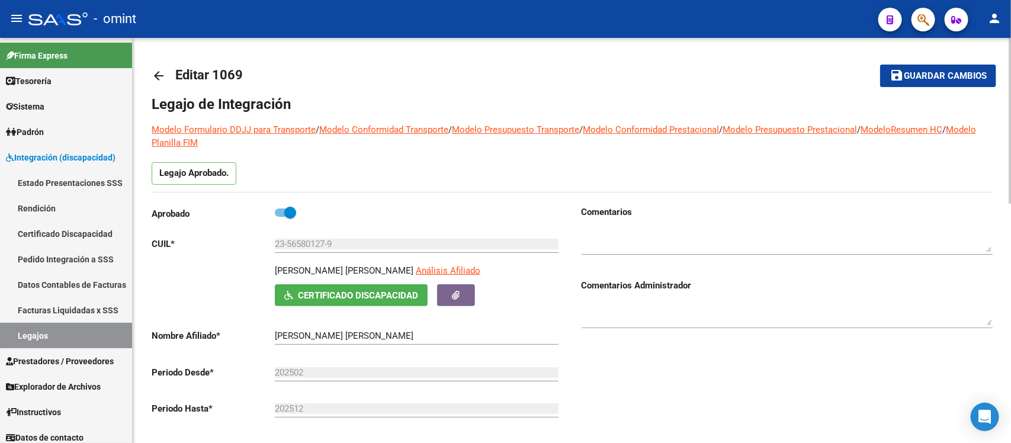
click at [155, 75] on mat-icon "arrow_back" at bounding box center [159, 76] width 14 height 14
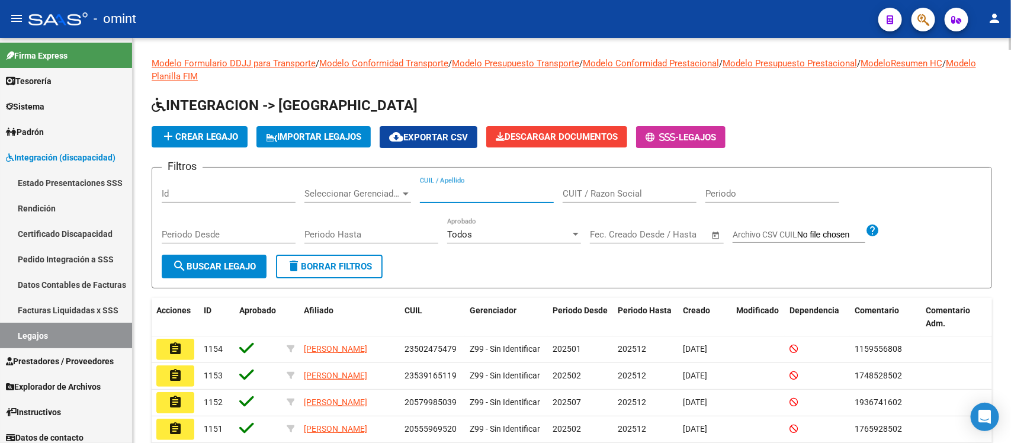
click at [493, 191] on input "CUIL / Apellido" at bounding box center [487, 193] width 134 height 11
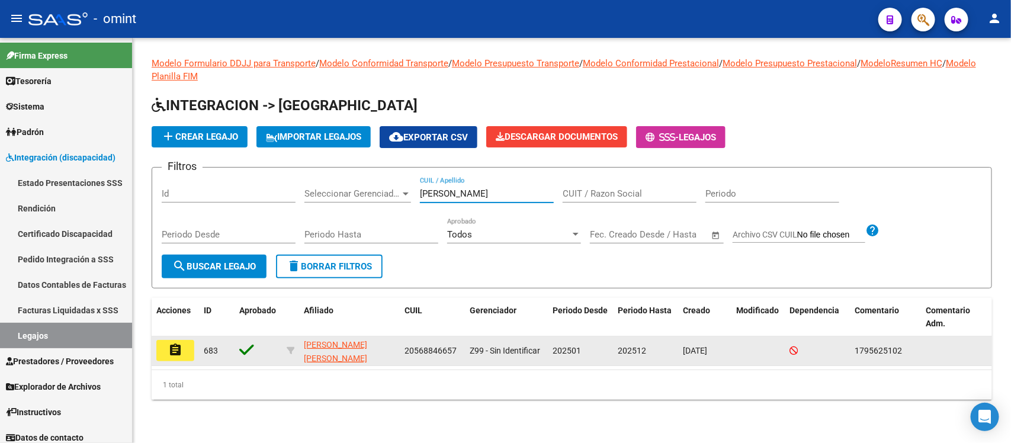
type input "[PERSON_NAME]"
click at [175, 348] on mat-icon "assignment" at bounding box center [175, 350] width 14 height 14
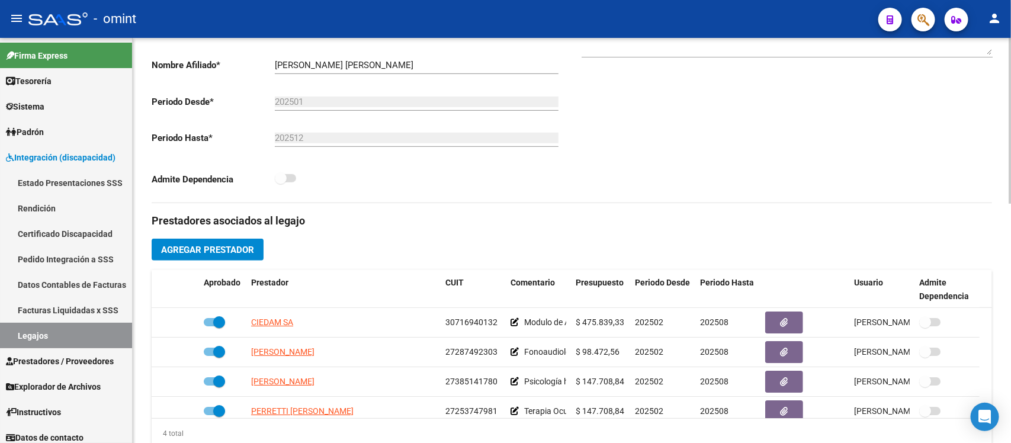
scroll to position [296, 0]
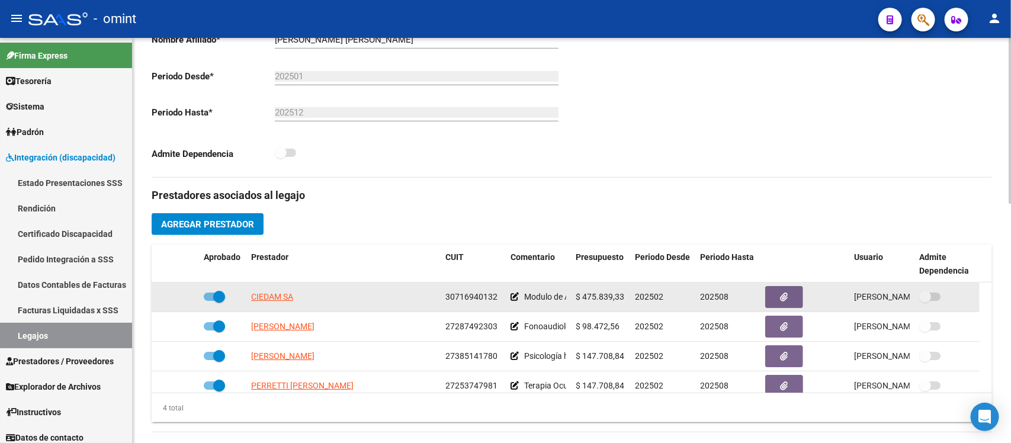
click at [220, 297] on span at bounding box center [219, 297] width 12 height 12
click at [210, 301] on input "checkbox" at bounding box center [209, 301] width 1 height 1
checkbox input "false"
click at [182, 296] on icon at bounding box center [182, 297] width 8 height 8
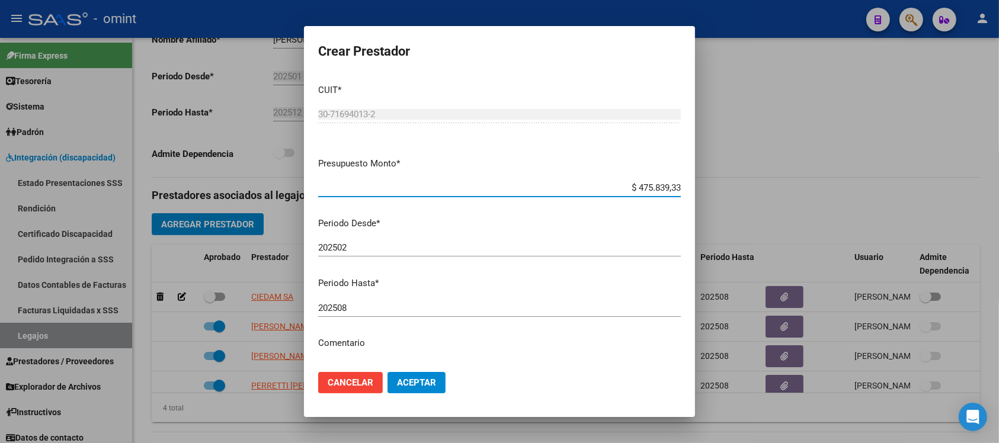
click at [366, 307] on input "202508" at bounding box center [499, 308] width 363 height 11
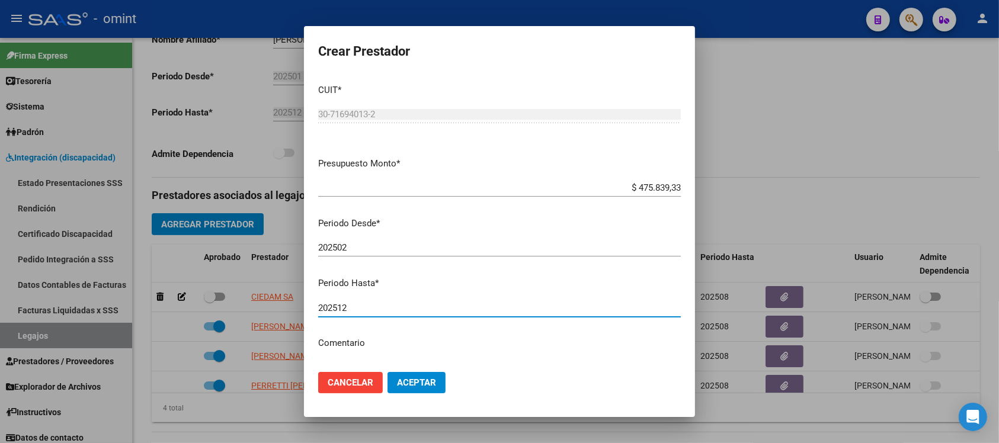
type input "202512"
click at [387, 372] on button "Aceptar" at bounding box center [416, 382] width 58 height 21
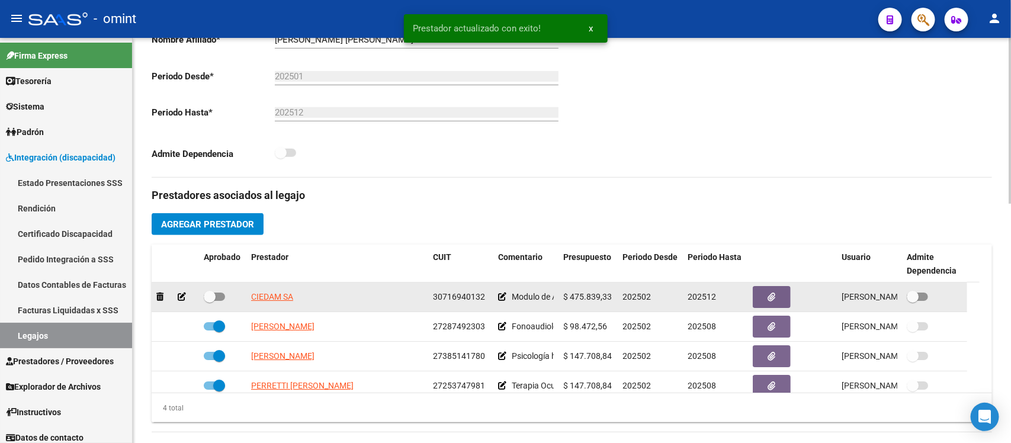
click at [209, 298] on span at bounding box center [210, 297] width 12 height 12
click at [209, 301] on input "checkbox" at bounding box center [209, 301] width 1 height 1
checkbox input "true"
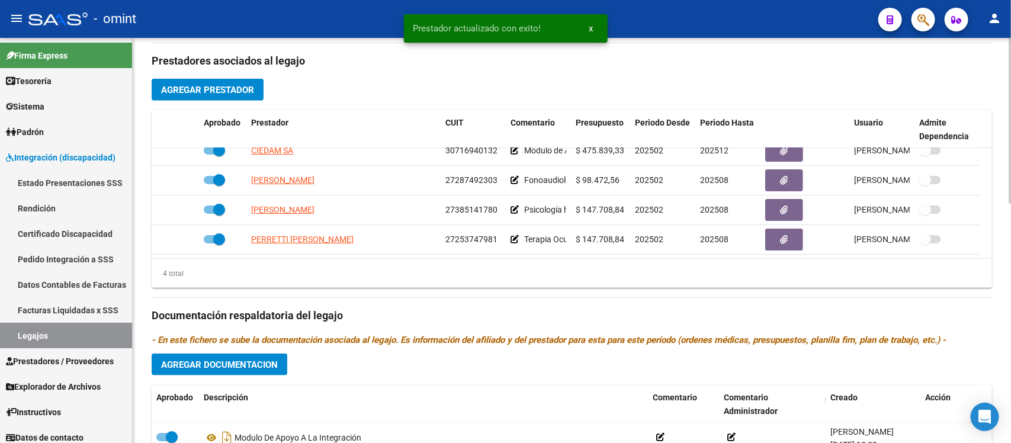
scroll to position [444, 0]
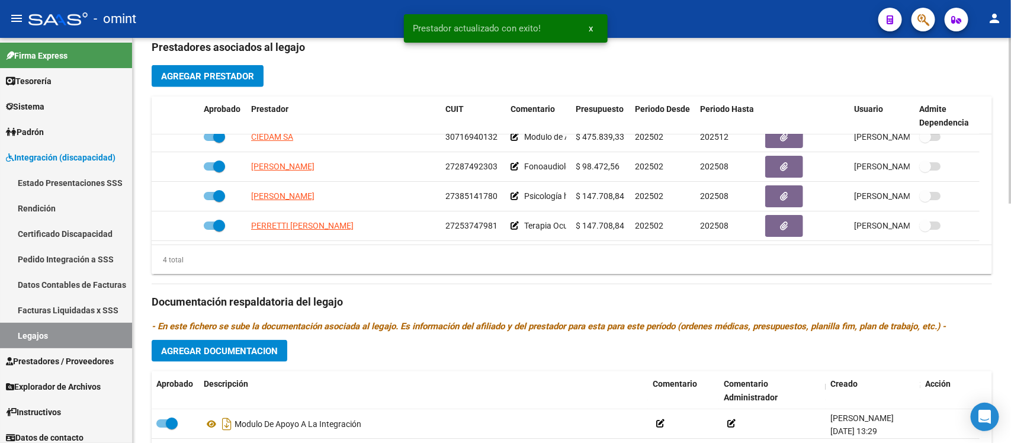
click at [254, 359] on button "Agregar Documentacion" at bounding box center [220, 351] width 136 height 22
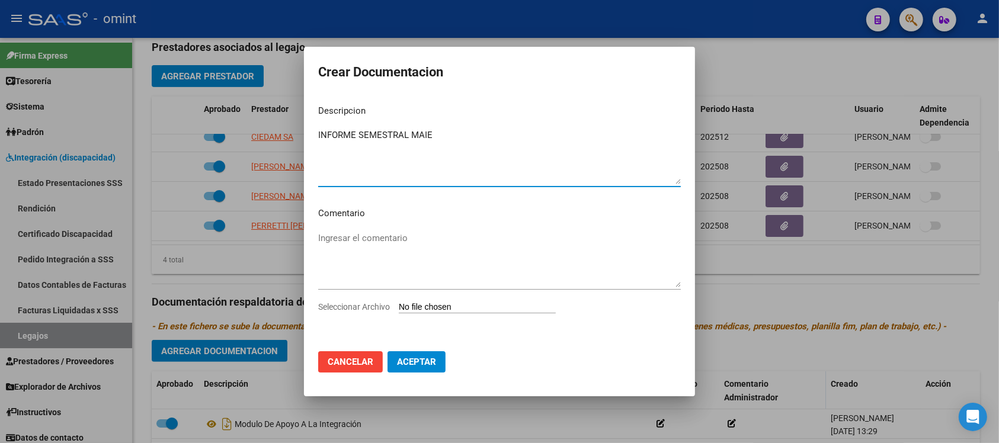
type textarea "INFORME SEMESTRAL MAIE"
click at [447, 308] on input "Seleccionar Archivo" at bounding box center [477, 307] width 157 height 11
type input "C:\fakepath\1795625102_25063011350_inf-seg-eval-sem.pdf"
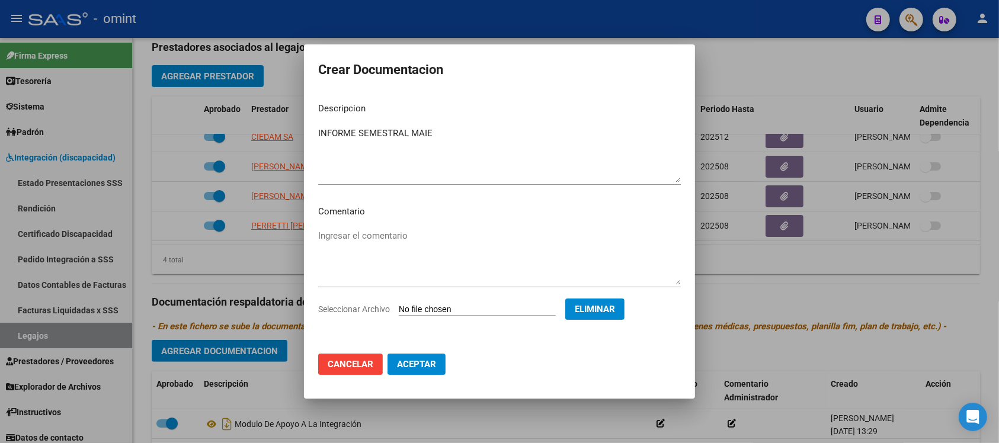
click at [425, 371] on button "Aceptar" at bounding box center [416, 364] width 58 height 21
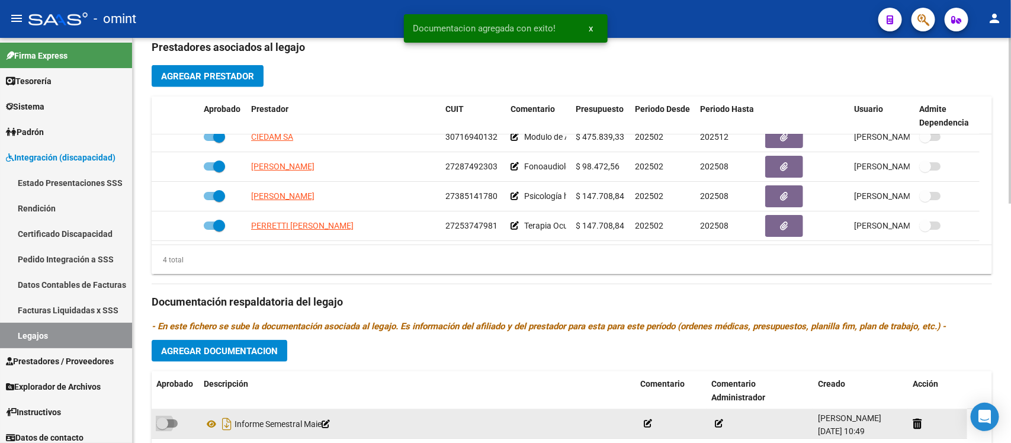
click at [159, 421] on span at bounding box center [162, 424] width 12 height 12
click at [162, 428] on input "checkbox" at bounding box center [162, 428] width 1 height 1
checkbox input "true"
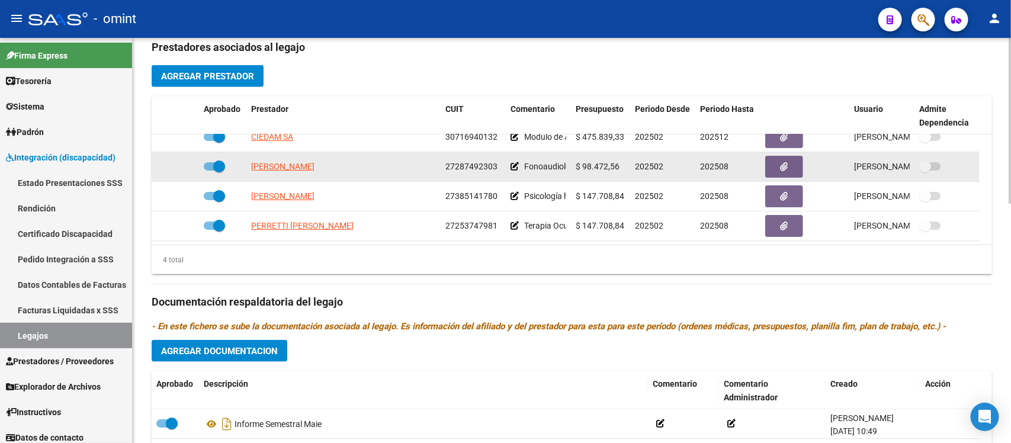
click at [219, 163] on span at bounding box center [219, 167] width 12 height 12
click at [210, 171] on input "checkbox" at bounding box center [209, 171] width 1 height 1
checkbox input "false"
click at [174, 167] on div at bounding box center [175, 167] width 38 height 14
click at [179, 166] on icon at bounding box center [182, 166] width 8 height 8
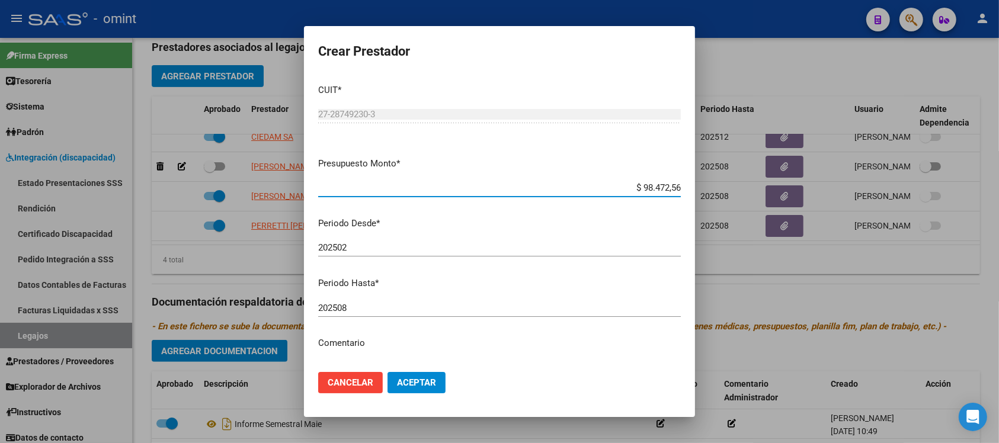
click at [400, 309] on input "202508" at bounding box center [499, 308] width 363 height 11
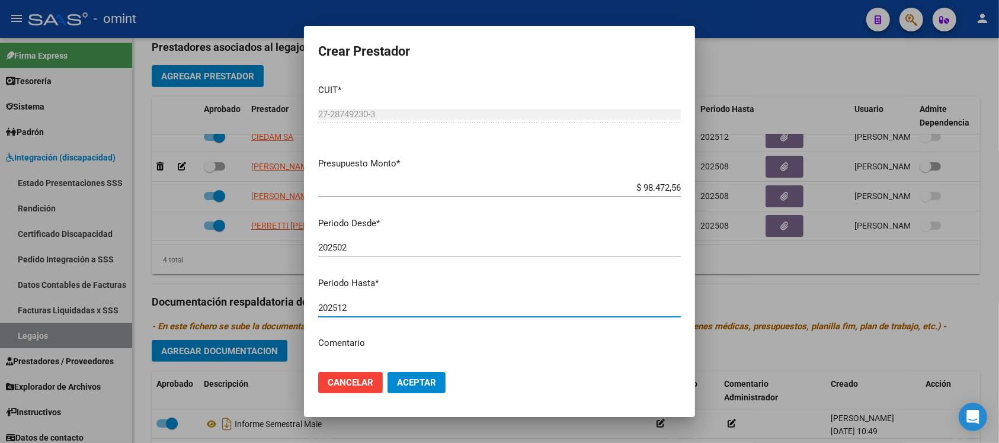
type input "202512"
click at [387, 372] on button "Aceptar" at bounding box center [416, 382] width 58 height 21
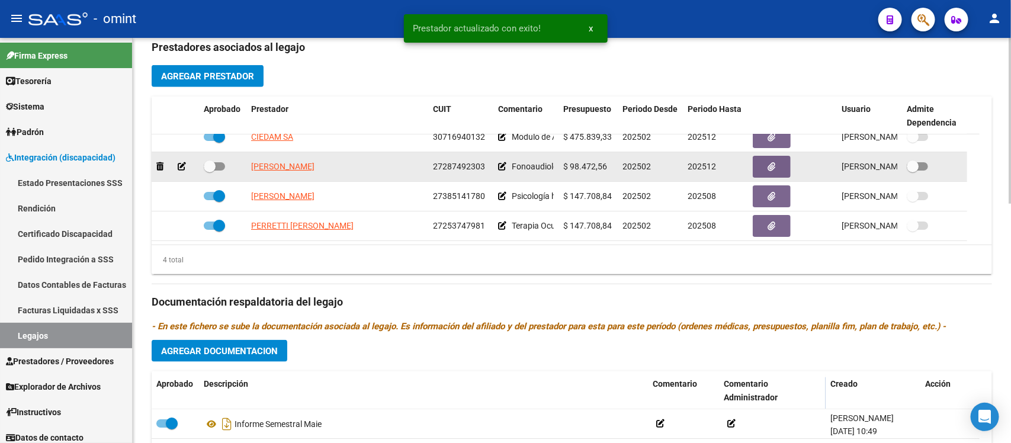
click at [209, 166] on span at bounding box center [210, 167] width 12 height 12
click at [209, 171] on input "checkbox" at bounding box center [209, 171] width 1 height 1
checkbox input "true"
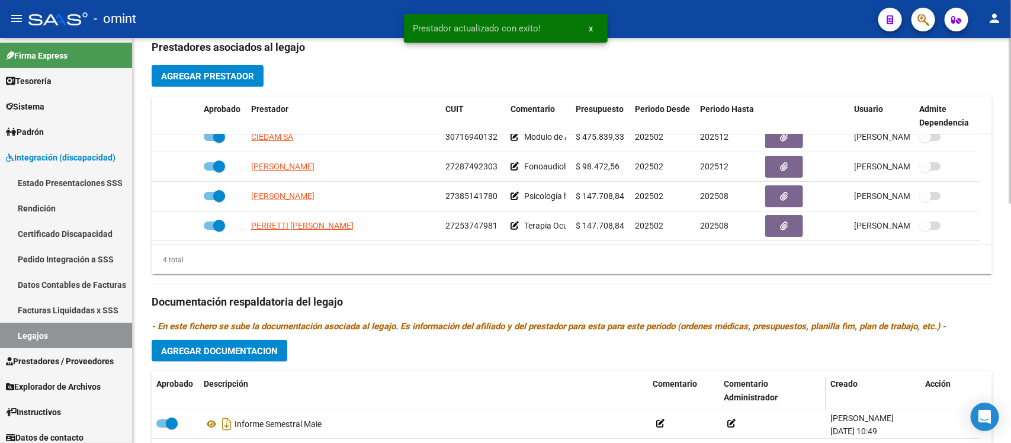
click at [232, 351] on span "Agregar Documentacion" at bounding box center [219, 351] width 117 height 11
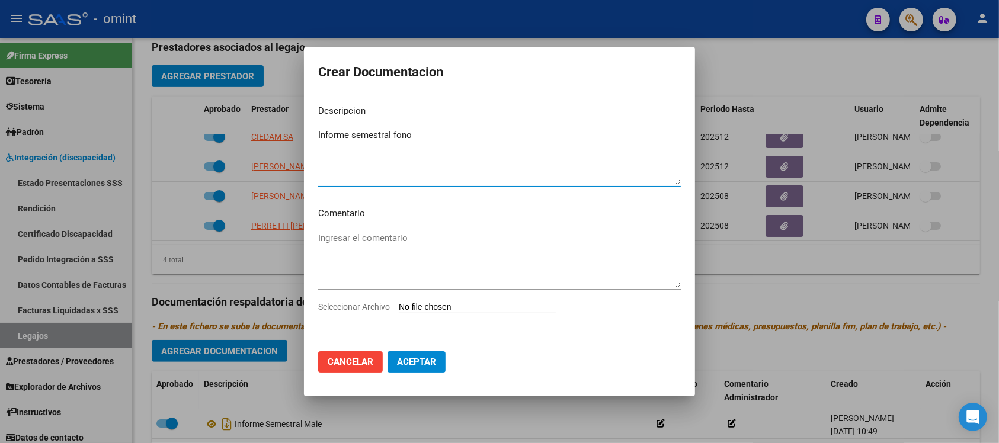
type textarea "Informe semestral fono"
click at [451, 304] on input "Seleccionar Archivo" at bounding box center [477, 307] width 157 height 11
type input "C:\fakepath\1795625102_25070207460_inf-seg-eval-sem.pdf"
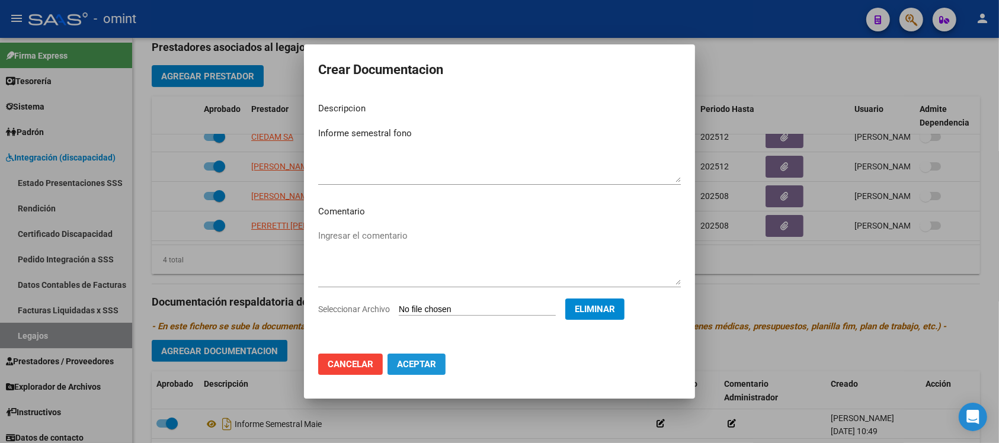
click at [434, 371] on button "Aceptar" at bounding box center [416, 364] width 58 height 21
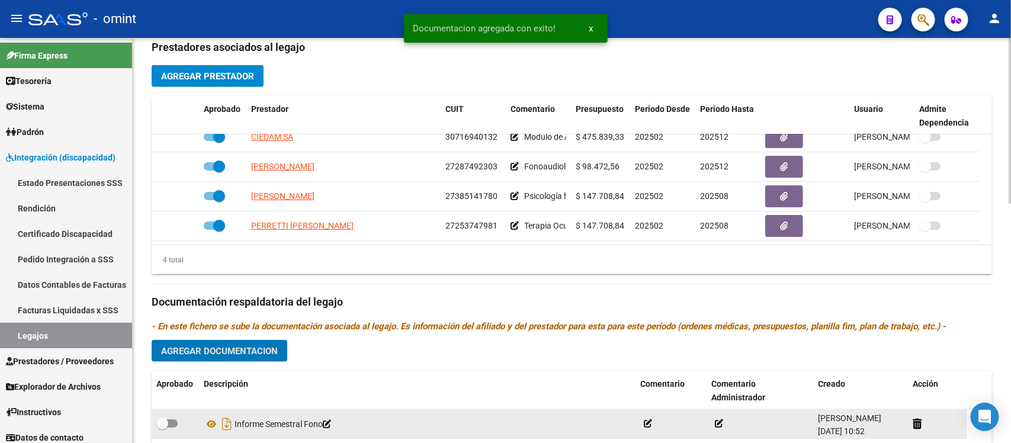
click at [165, 418] on span at bounding box center [162, 424] width 12 height 12
click at [162, 428] on input "checkbox" at bounding box center [162, 428] width 1 height 1
checkbox input "true"
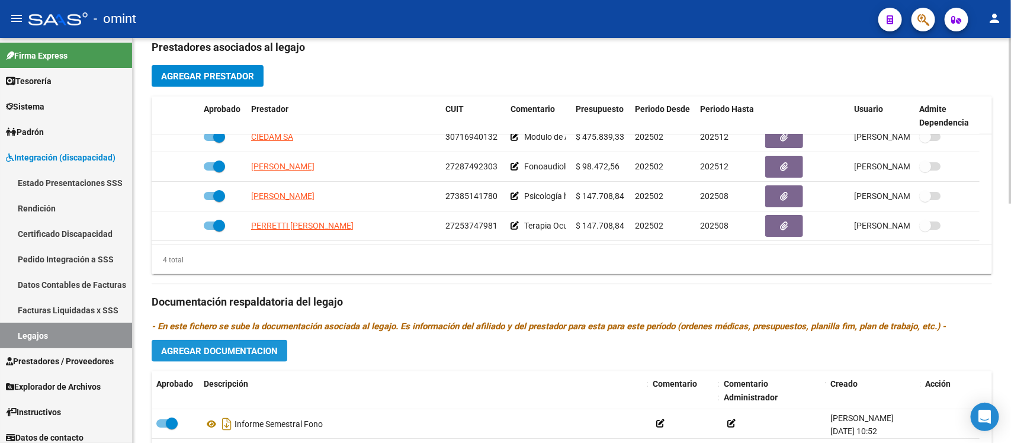
click at [255, 352] on span "Agregar Documentacion" at bounding box center [219, 351] width 117 height 11
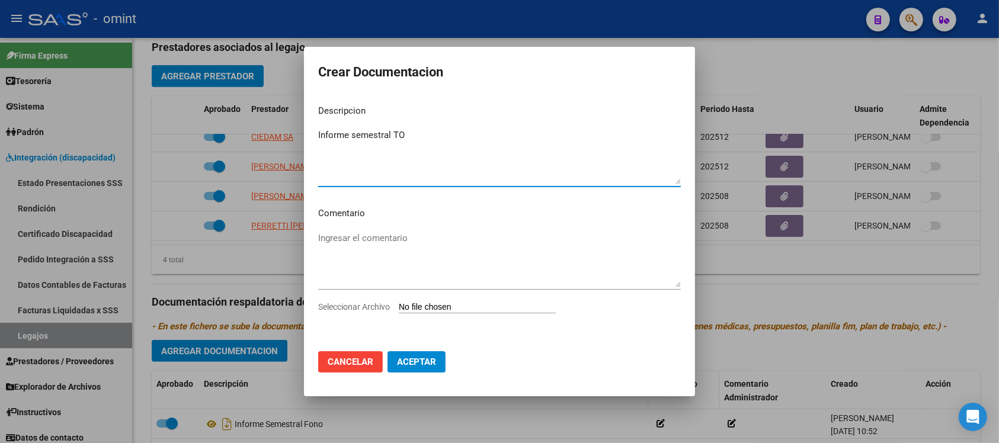
type textarea "Informe semestral TO"
click at [483, 310] on input "Seleccionar Archivo" at bounding box center [477, 307] width 157 height 11
type input "C:\fakepath\1795625102_25070207470_inf-seg-eval-sem.pdf"
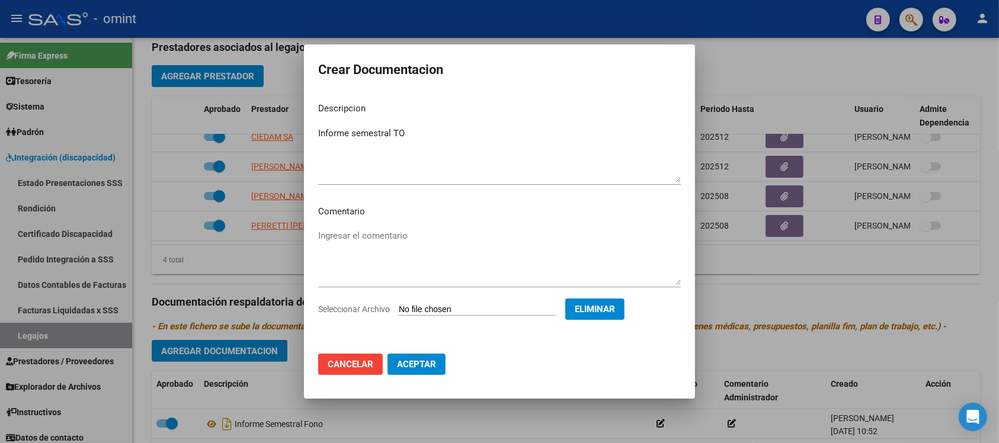
click at [431, 360] on span "Aceptar" at bounding box center [416, 364] width 39 height 11
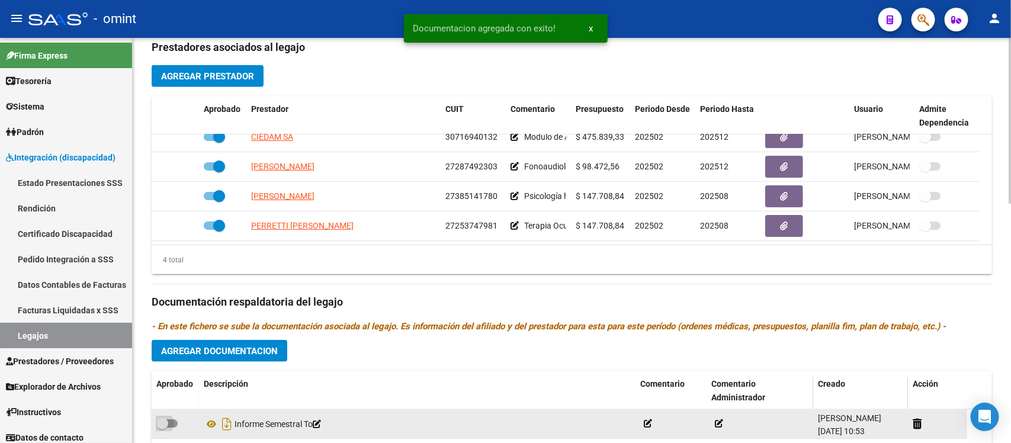
click at [165, 421] on span at bounding box center [162, 424] width 12 height 12
click at [162, 428] on input "checkbox" at bounding box center [162, 428] width 1 height 1
checkbox input "true"
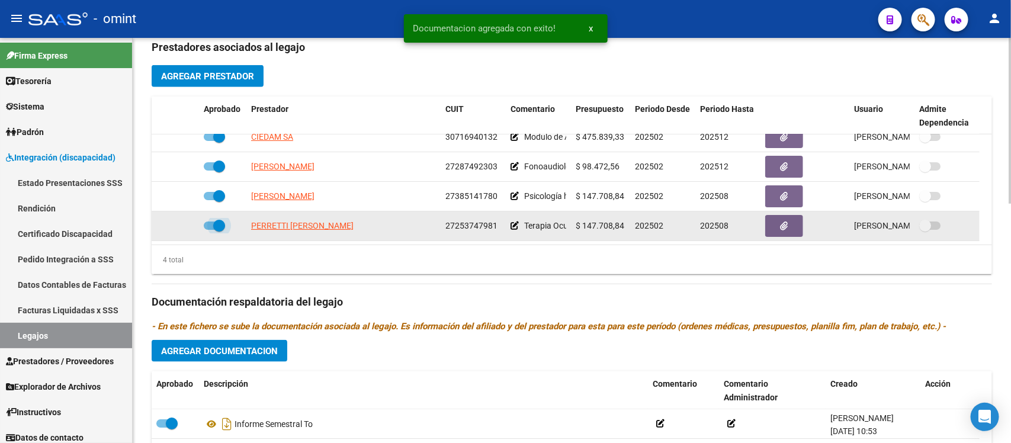
click at [216, 225] on span at bounding box center [219, 226] width 12 height 12
click at [210, 230] on input "checkbox" at bounding box center [209, 230] width 1 height 1
checkbox input "false"
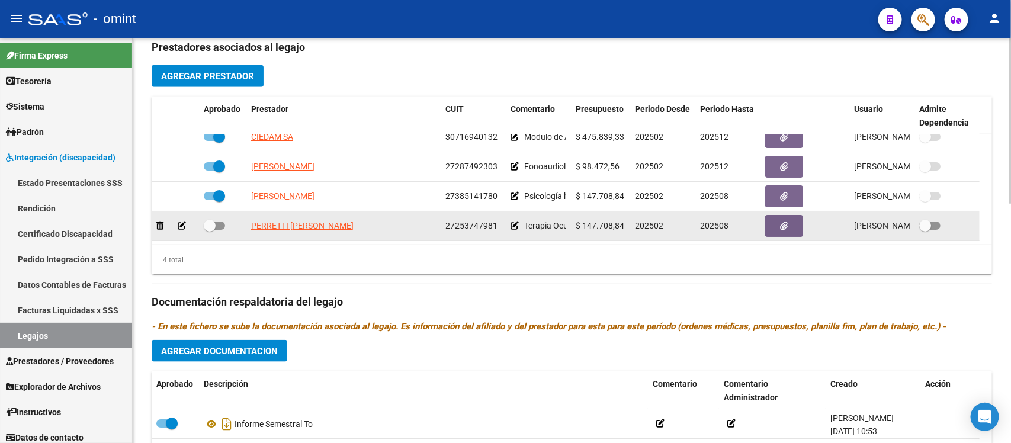
click at [182, 227] on icon at bounding box center [182, 226] width 8 height 8
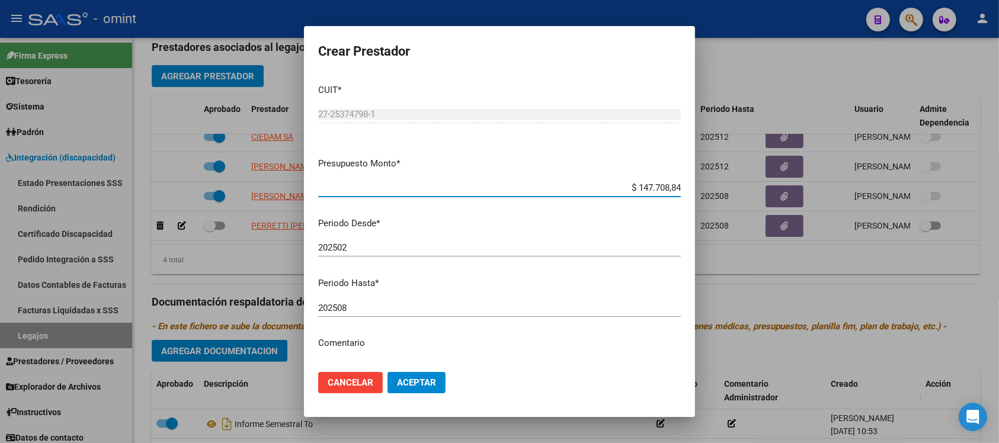
click at [369, 306] on input "202508" at bounding box center [499, 308] width 363 height 11
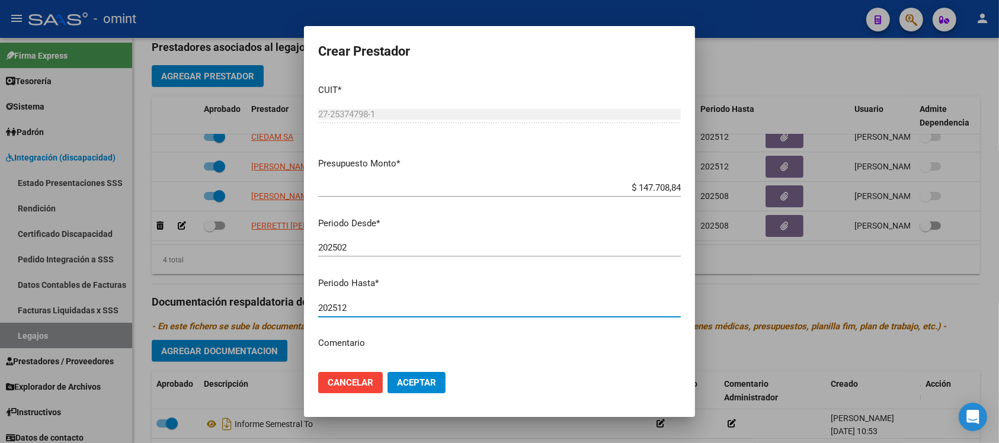
type input "202512"
click at [387, 372] on button "Aceptar" at bounding box center [416, 382] width 58 height 21
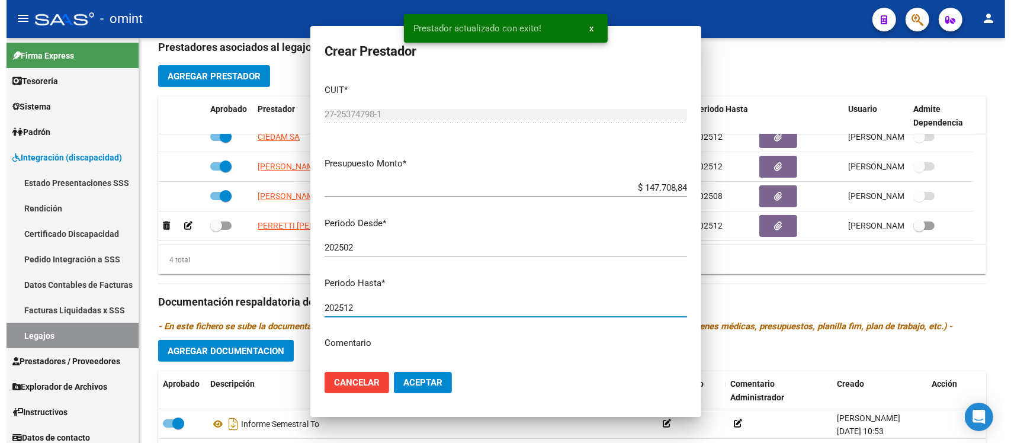
scroll to position [20, 0]
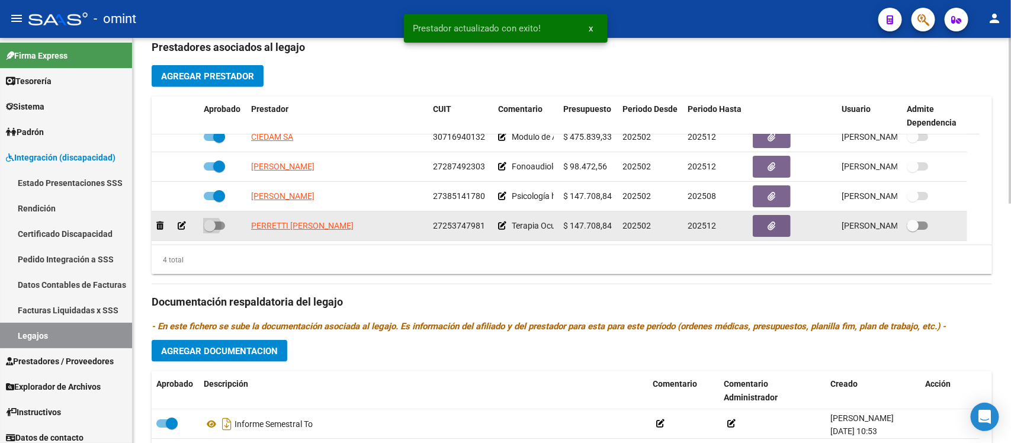
click at [215, 222] on span at bounding box center [214, 226] width 21 height 8
click at [210, 230] on input "checkbox" at bounding box center [209, 230] width 1 height 1
checkbox input "true"
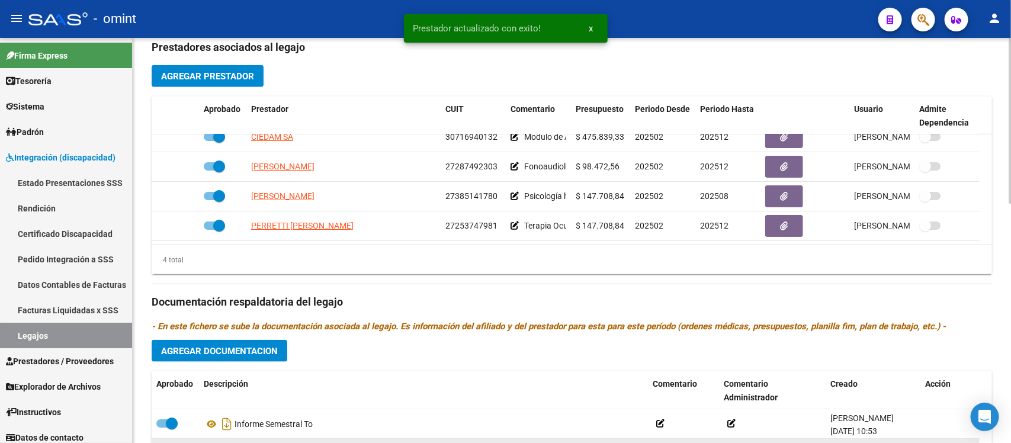
scroll to position [12, 0]
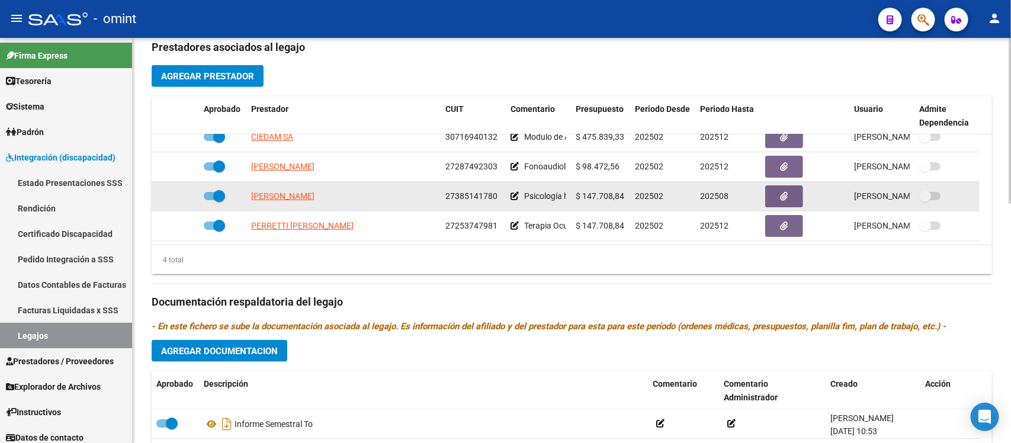
click at [222, 194] on span at bounding box center [219, 196] width 12 height 12
click at [210, 200] on input "checkbox" at bounding box center [209, 200] width 1 height 1
checkbox input "false"
click at [182, 192] on icon at bounding box center [182, 196] width 8 height 8
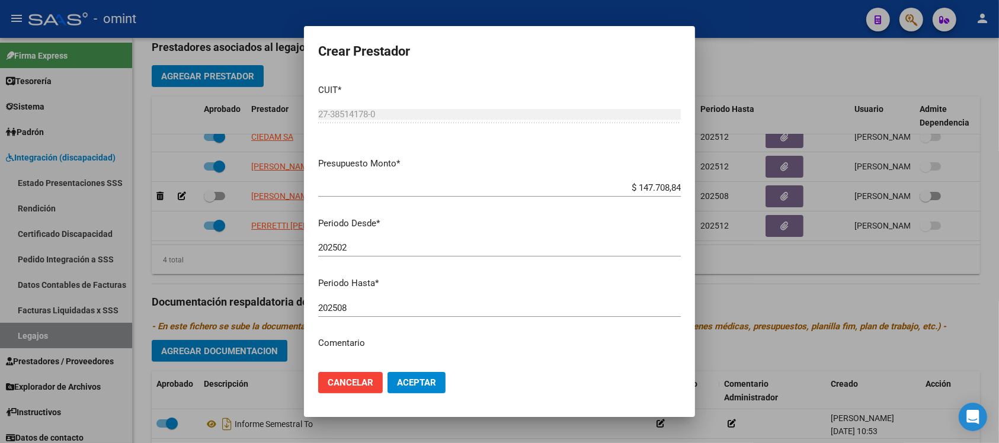
click at [366, 313] on div "202508 Ingresar el periodo" at bounding box center [499, 308] width 363 height 18
type input "202512"
click at [387, 372] on button "Aceptar" at bounding box center [416, 382] width 58 height 21
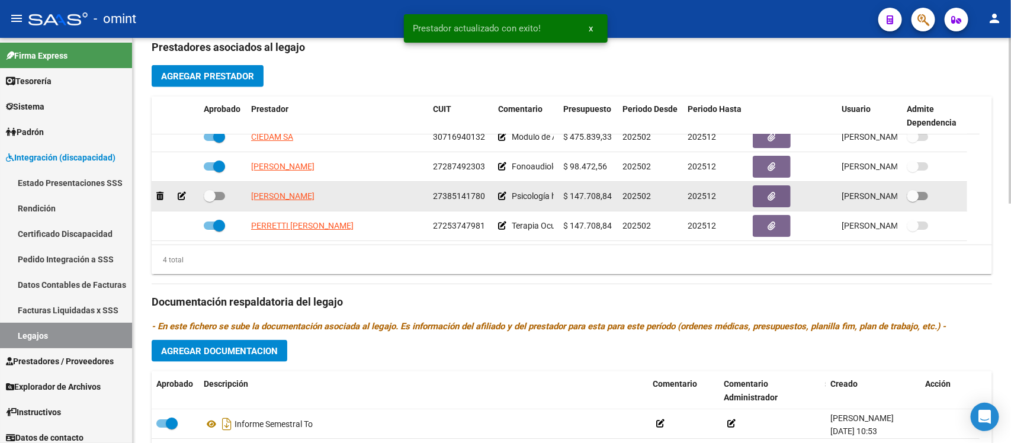
click at [211, 191] on span at bounding box center [210, 196] width 12 height 12
click at [210, 200] on input "checkbox" at bounding box center [209, 200] width 1 height 1
checkbox input "true"
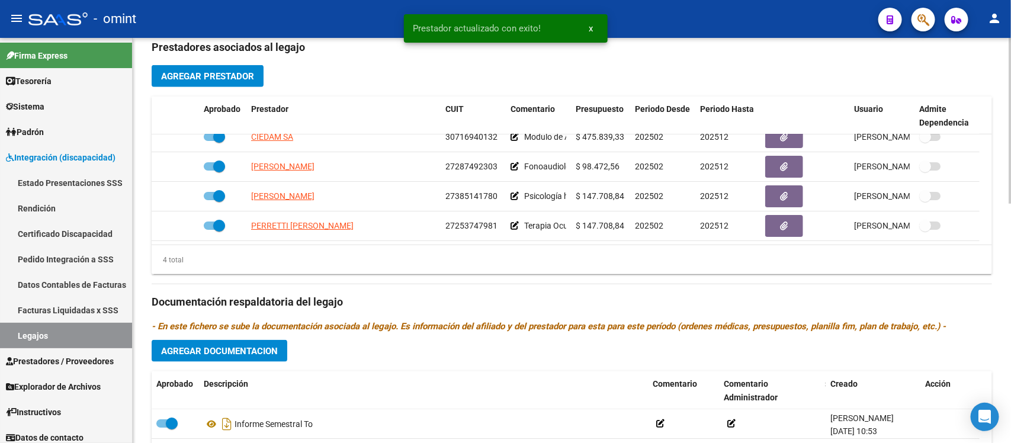
click at [274, 358] on button "Agregar Documentacion" at bounding box center [220, 351] width 136 height 22
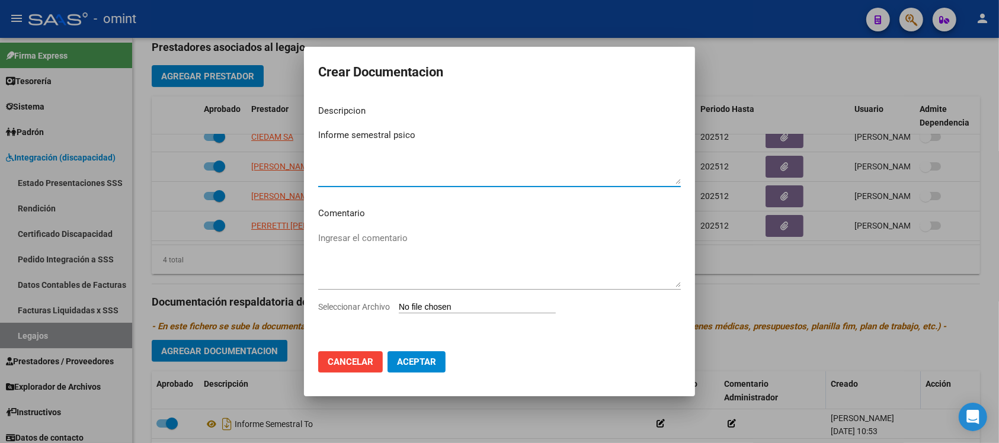
type textarea "Informe semestral psico"
click at [463, 309] on input "Seleccionar Archivo" at bounding box center [477, 307] width 157 height 11
type input "C:\fakepath\1795625102_25070210380_inf-seg-eval-sem.pdf"
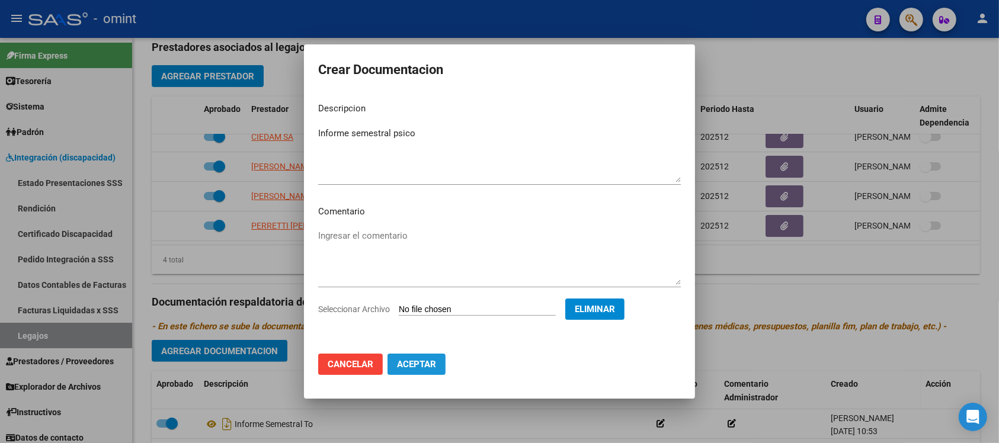
click at [428, 364] on span "Aceptar" at bounding box center [416, 364] width 39 height 11
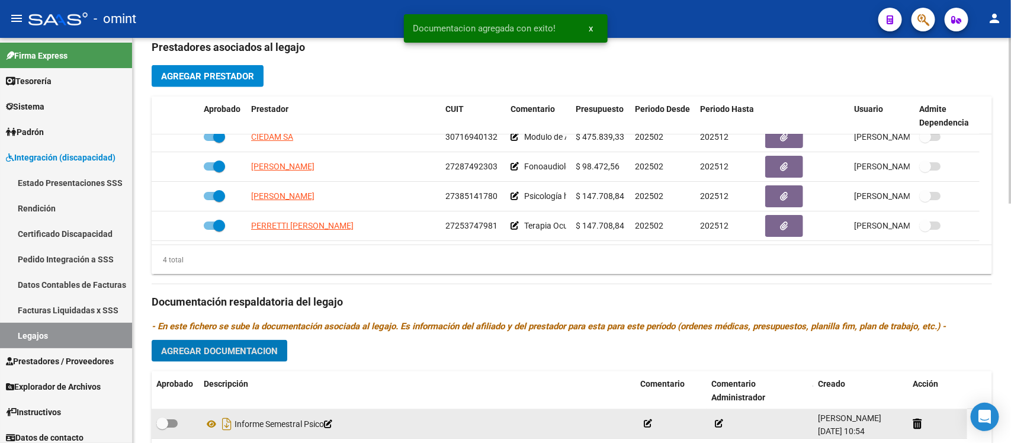
click at [166, 425] on span at bounding box center [162, 424] width 12 height 12
click at [162, 428] on input "checkbox" at bounding box center [162, 428] width 1 height 1
checkbox input "true"
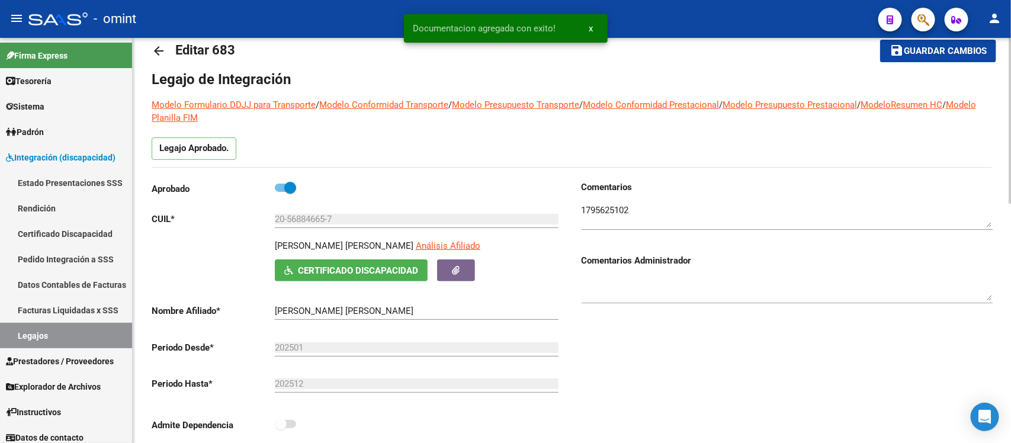
scroll to position [0, 0]
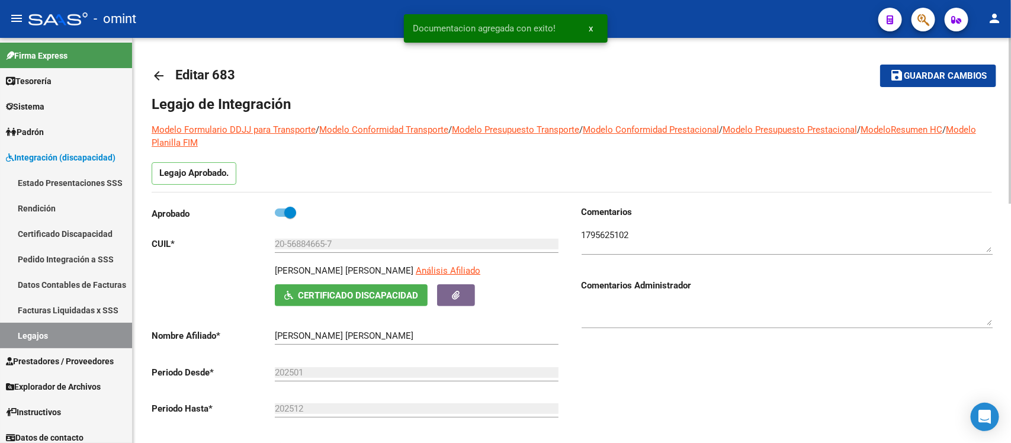
click at [951, 72] on span "Guardar cambios" at bounding box center [945, 76] width 83 height 11
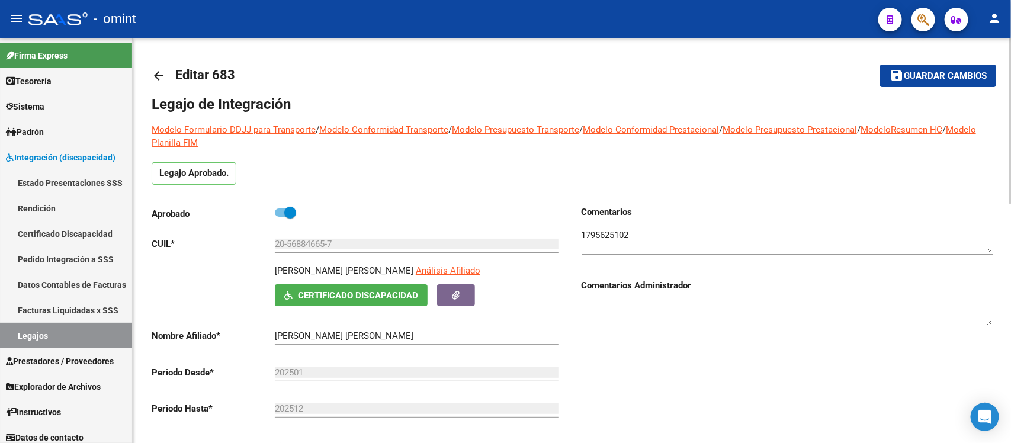
click at [158, 75] on mat-icon "arrow_back" at bounding box center [159, 76] width 14 height 14
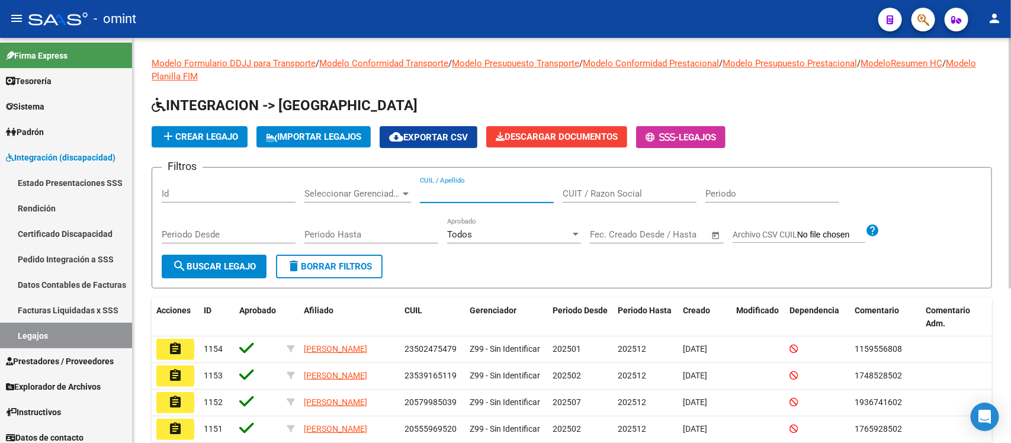
click at [505, 195] on input "CUIL / Apellido" at bounding box center [487, 193] width 134 height 11
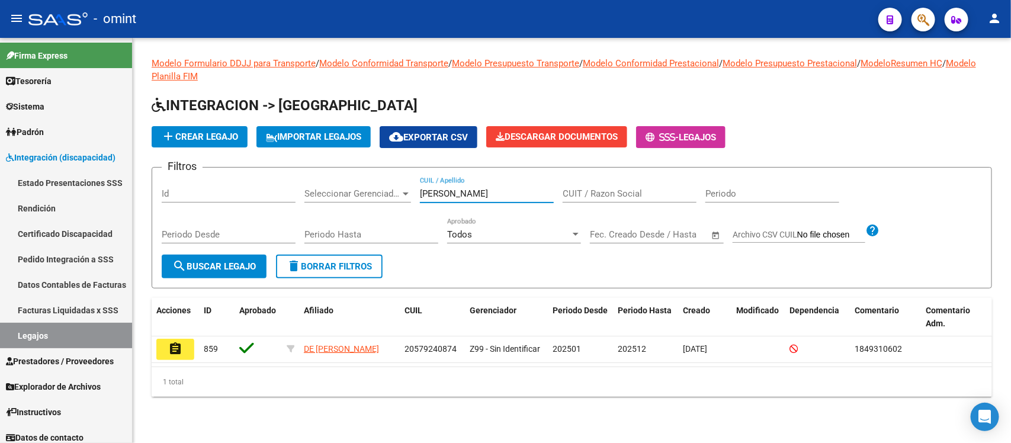
type input "[PERSON_NAME]"
click at [169, 364] on datatable-selection "assignment 859 DE [PERSON_NAME] 20579240874 Z99 - Sin Identificar 202501 202512…" at bounding box center [572, 360] width 841 height 11
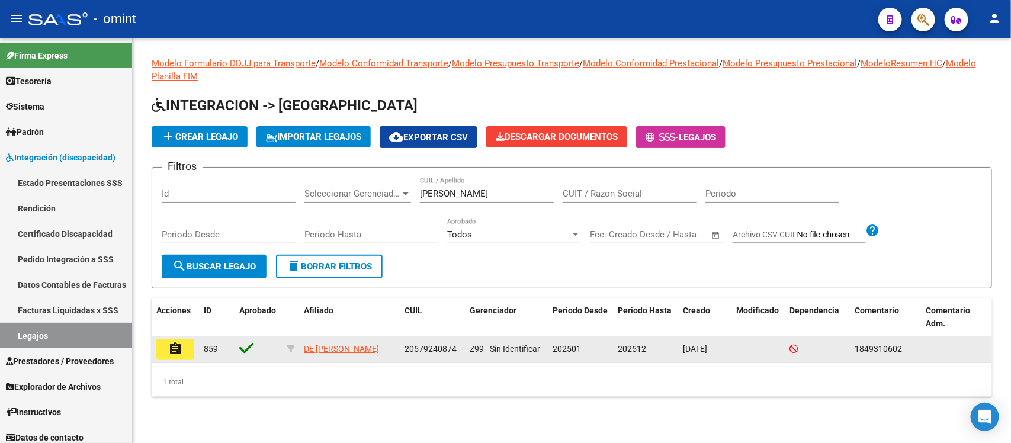
click at [171, 353] on mat-icon "assignment" at bounding box center [175, 349] width 14 height 14
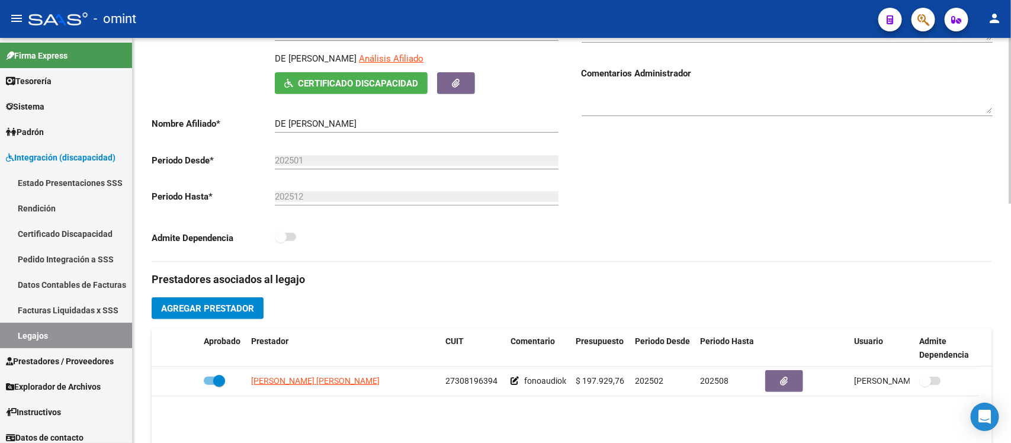
scroll to position [296, 0]
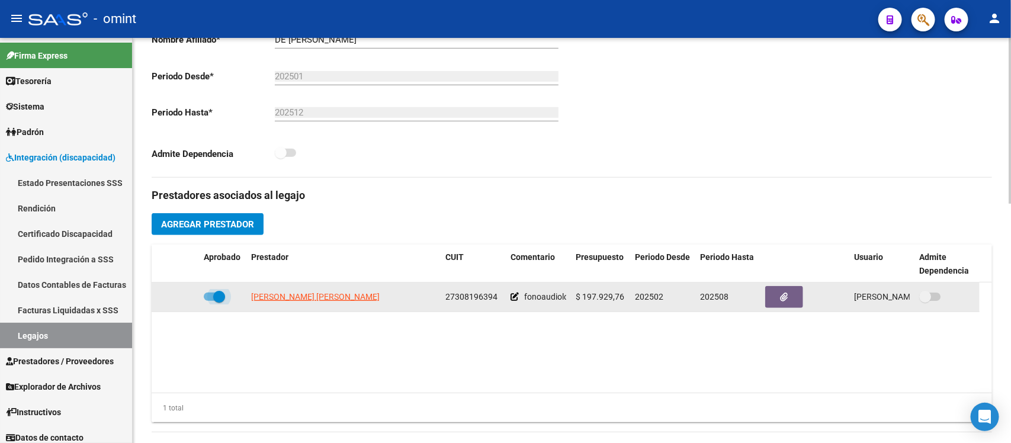
click at [220, 300] on span at bounding box center [219, 297] width 12 height 12
click at [210, 301] on input "checkbox" at bounding box center [209, 301] width 1 height 1
checkbox input "false"
click at [180, 295] on icon at bounding box center [182, 297] width 8 height 8
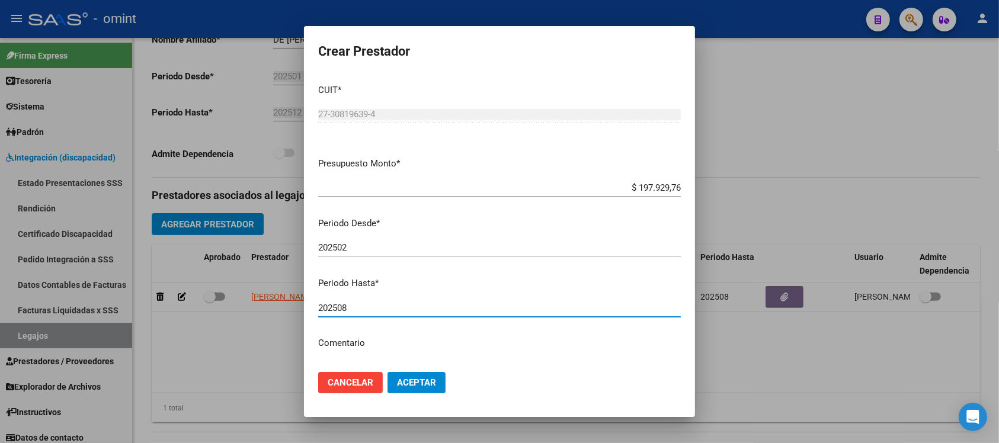
click at [380, 305] on input "202508" at bounding box center [499, 308] width 363 height 11
type input "202512"
click at [392, 385] on button "Aceptar" at bounding box center [416, 382] width 58 height 21
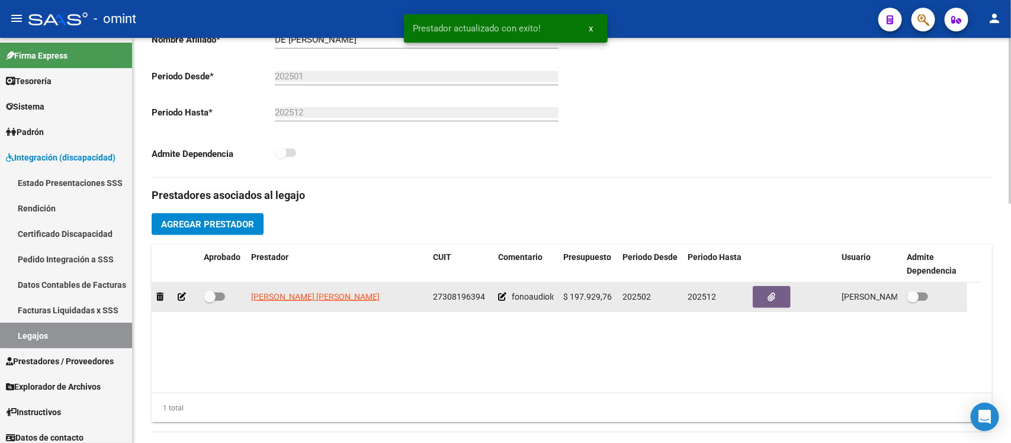
click at [211, 297] on span at bounding box center [210, 297] width 12 height 12
click at [210, 301] on input "checkbox" at bounding box center [209, 301] width 1 height 1
checkbox input "true"
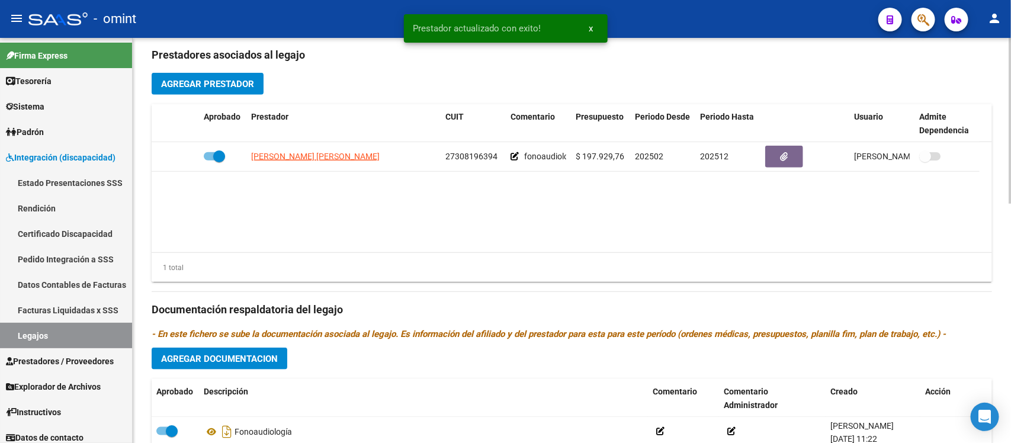
scroll to position [444, 0]
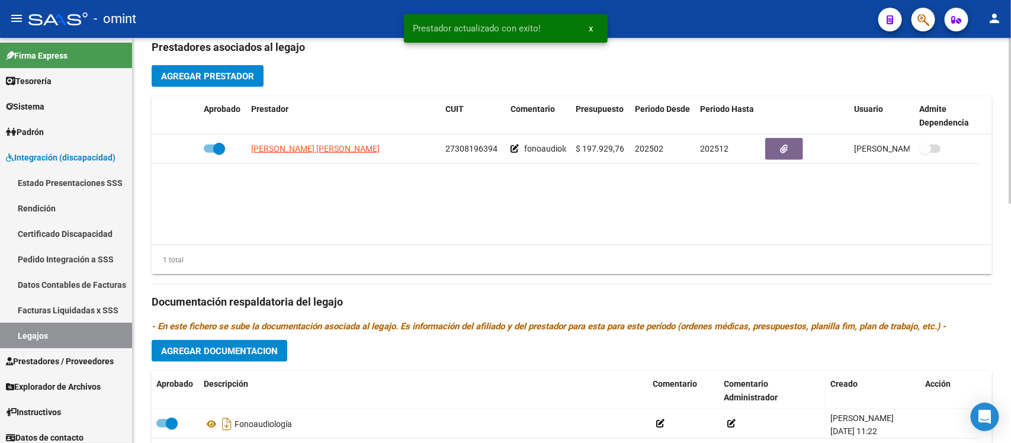
click at [262, 348] on span "Agregar Documentacion" at bounding box center [219, 351] width 117 height 11
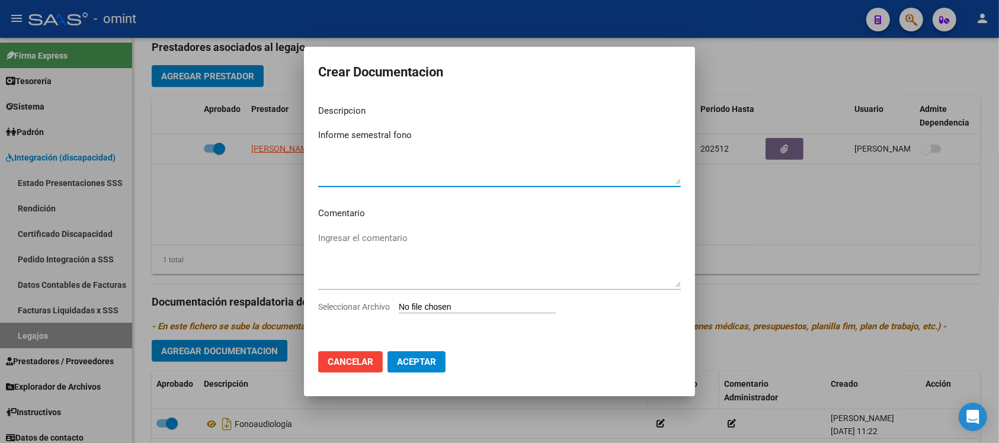
type textarea "Informe semestral fono"
click at [496, 303] on input "Seleccionar Archivo" at bounding box center [477, 307] width 157 height 11
type input "C:\fakepath\1849310602_25070803000_form048.pdf"
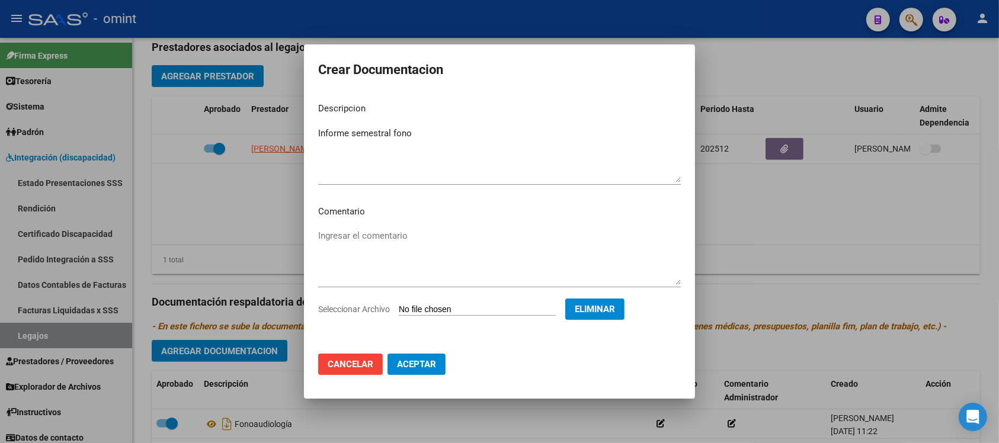
click at [427, 369] on button "Aceptar" at bounding box center [416, 364] width 58 height 21
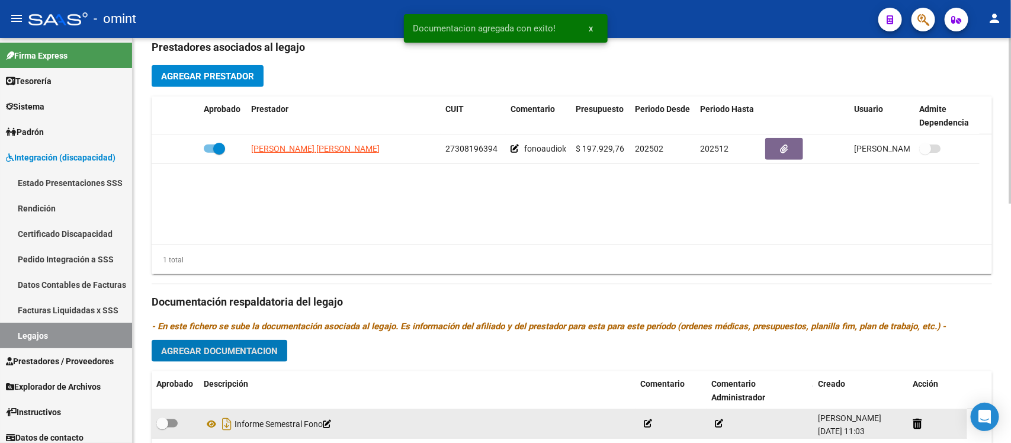
click at [166, 421] on span at bounding box center [162, 424] width 12 height 12
click at [162, 428] on input "checkbox" at bounding box center [162, 428] width 1 height 1
checkbox input "true"
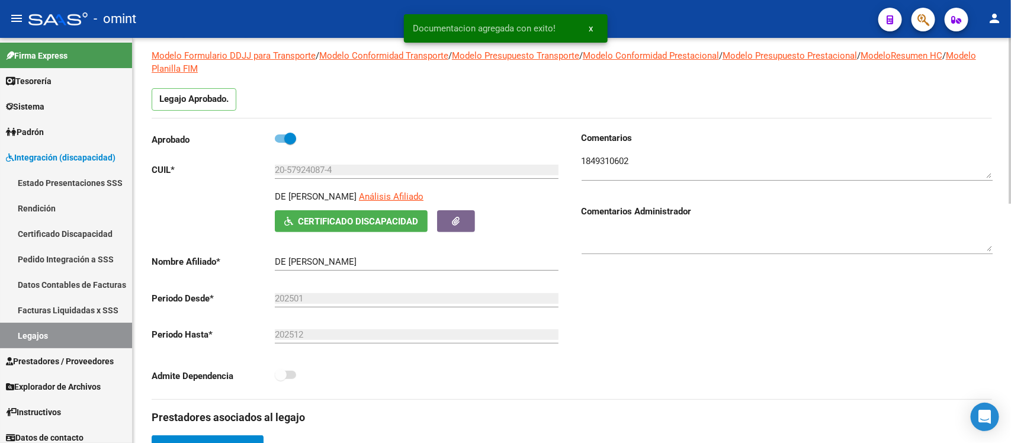
scroll to position [0, 0]
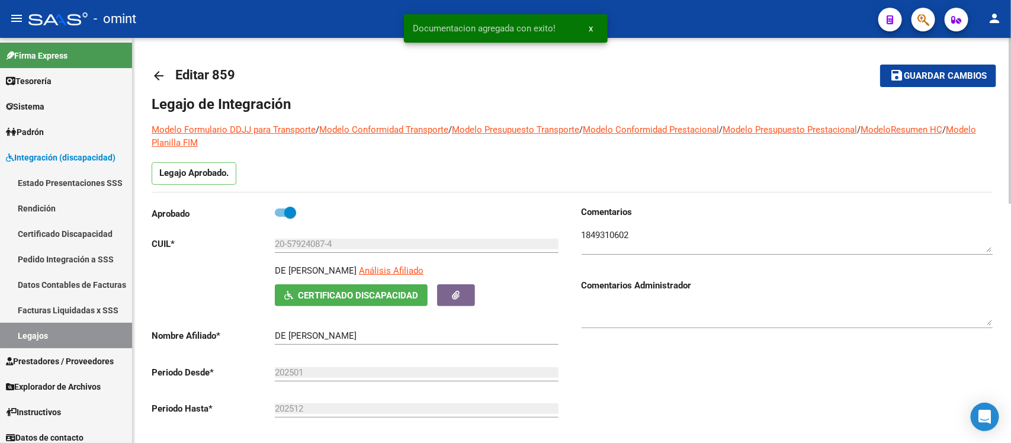
click at [911, 67] on button "save Guardar cambios" at bounding box center [938, 76] width 116 height 22
